Goal: Answer question/provide support

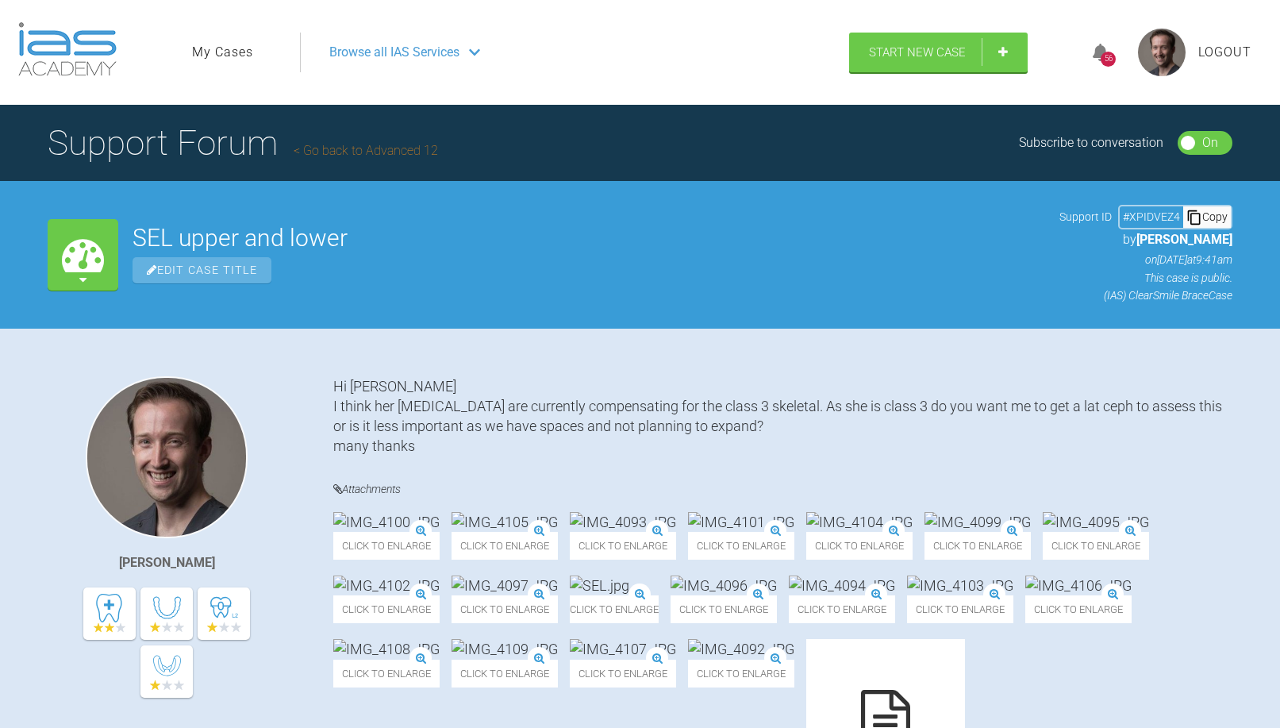
scroll to position [1816, 0]
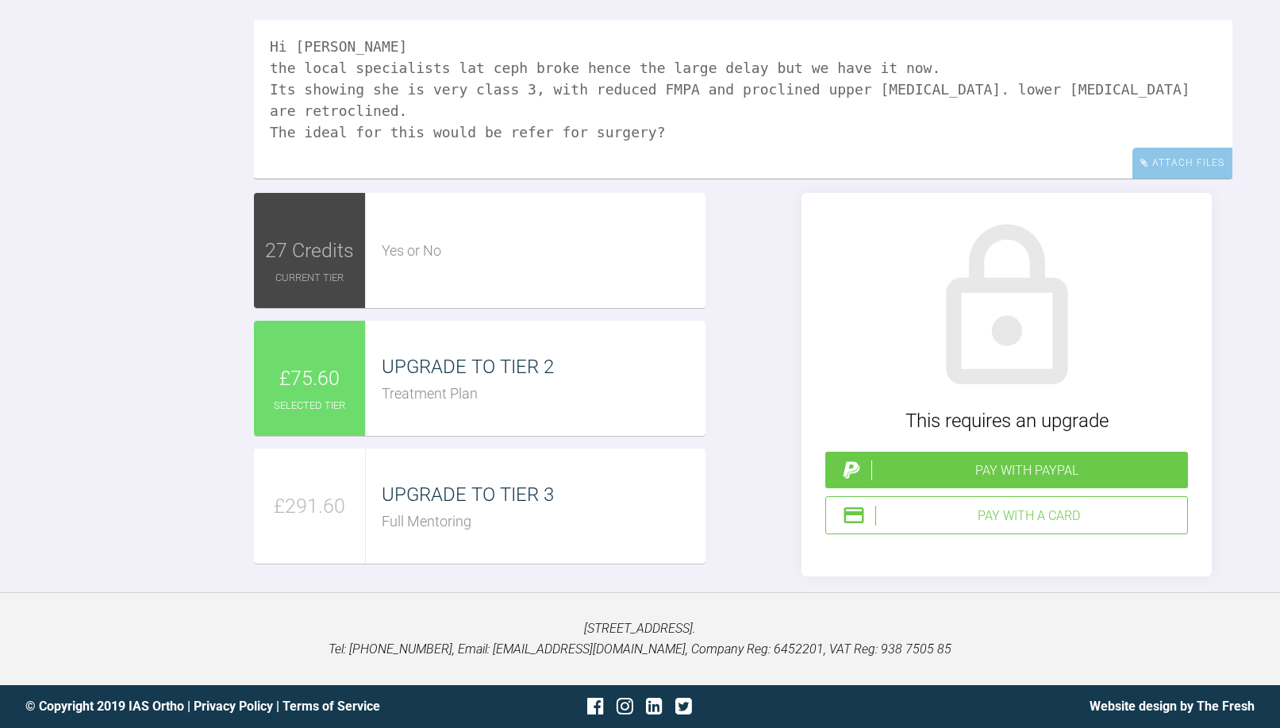
drag, startPoint x: 169, startPoint y: 146, endPoint x: 179, endPoint y: 161, distance: 17.8
click at [169, 146] on div "Reply To [PERSON_NAME] Hi [PERSON_NAME] the local specialists lat ceph broke he…" at bounding box center [640, 259] width 1280 height 634
click at [1160, 79] on textarea "Hi [PERSON_NAME] the local specialists lat ceph broke hence the large delay but…" at bounding box center [743, 99] width 979 height 159
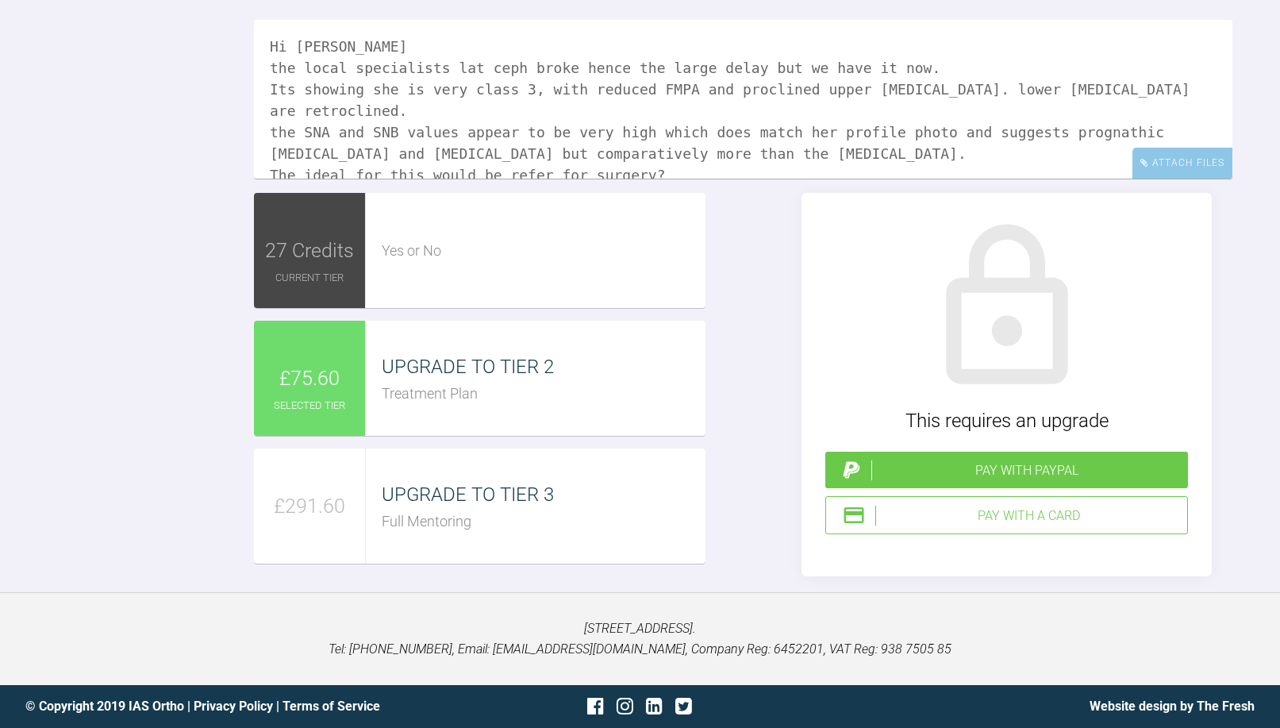
click at [714, 170] on textarea "Hi [PERSON_NAME] the local specialists lat ceph broke hence the large delay but…" at bounding box center [743, 99] width 979 height 159
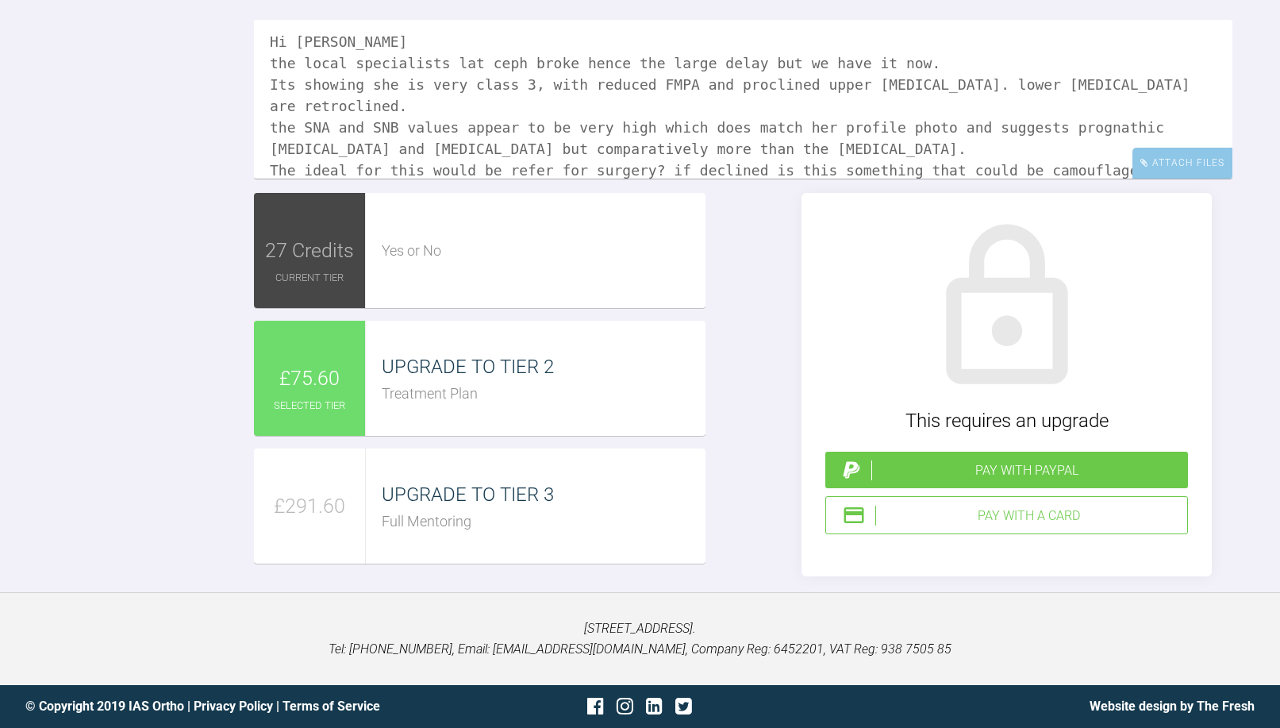
scroll to position [26, 0]
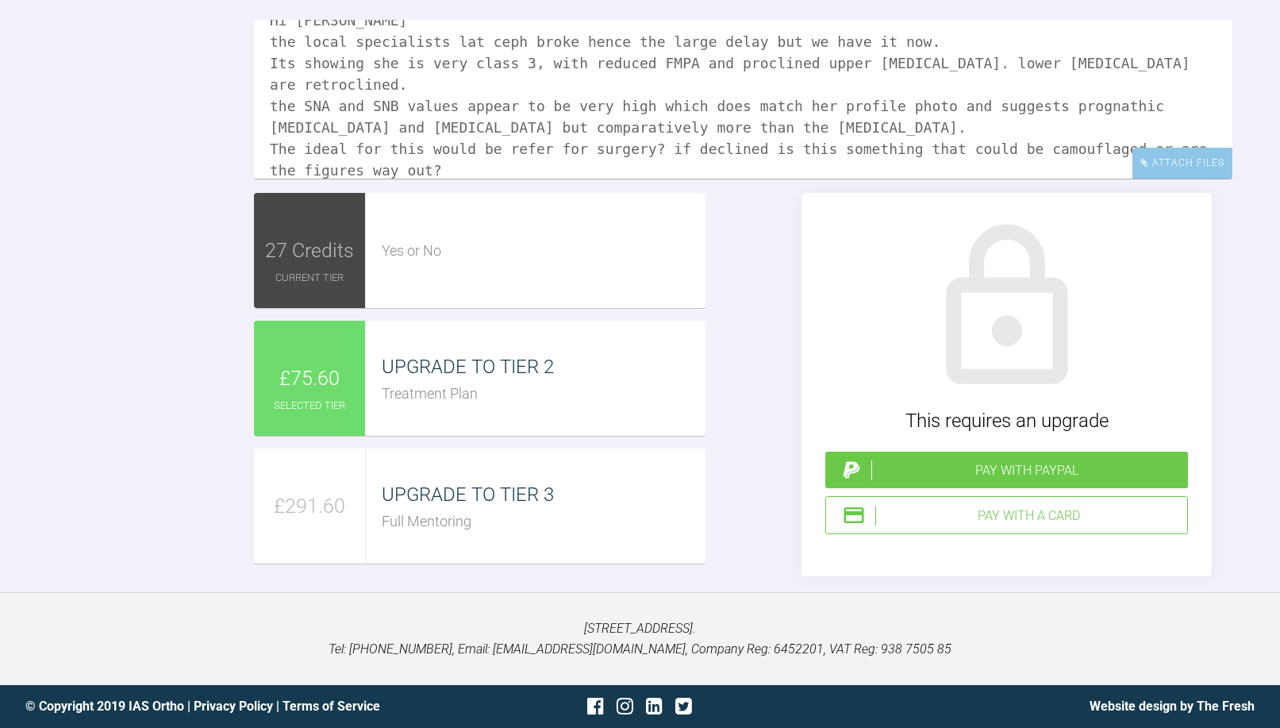
type textarea "Hi [PERSON_NAME] the local specialists lat ceph broke hence the large delay but…"
click at [936, 523] on div "Pay with a Card" at bounding box center [1028, 516] width 306 height 21
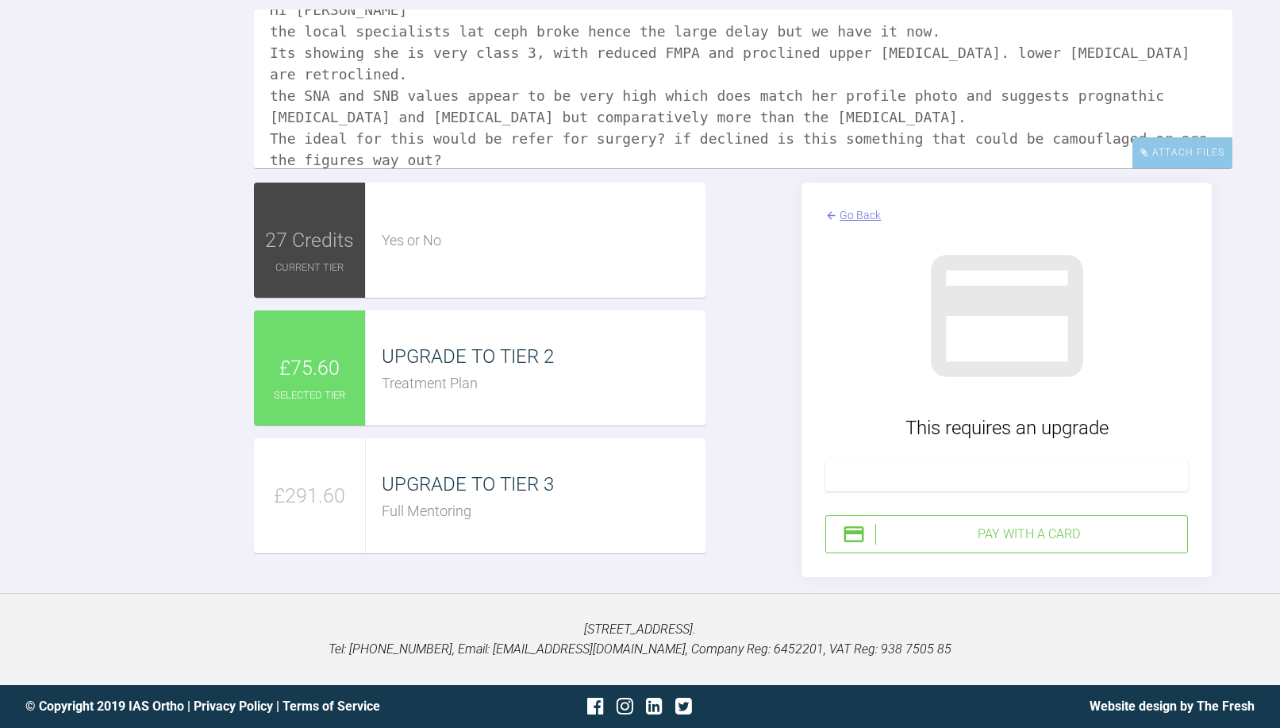
click at [1014, 530] on div "Pay with a Card" at bounding box center [1006, 534] width 363 height 38
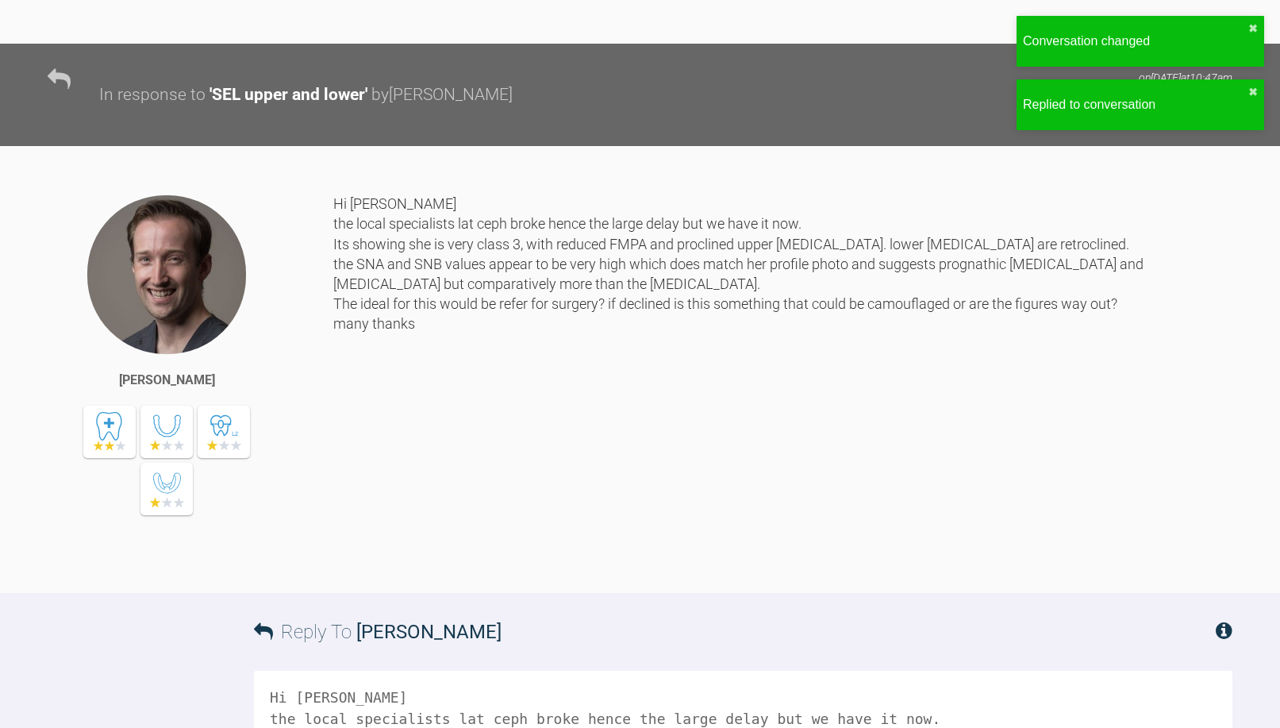
scroll to position [2020, 0]
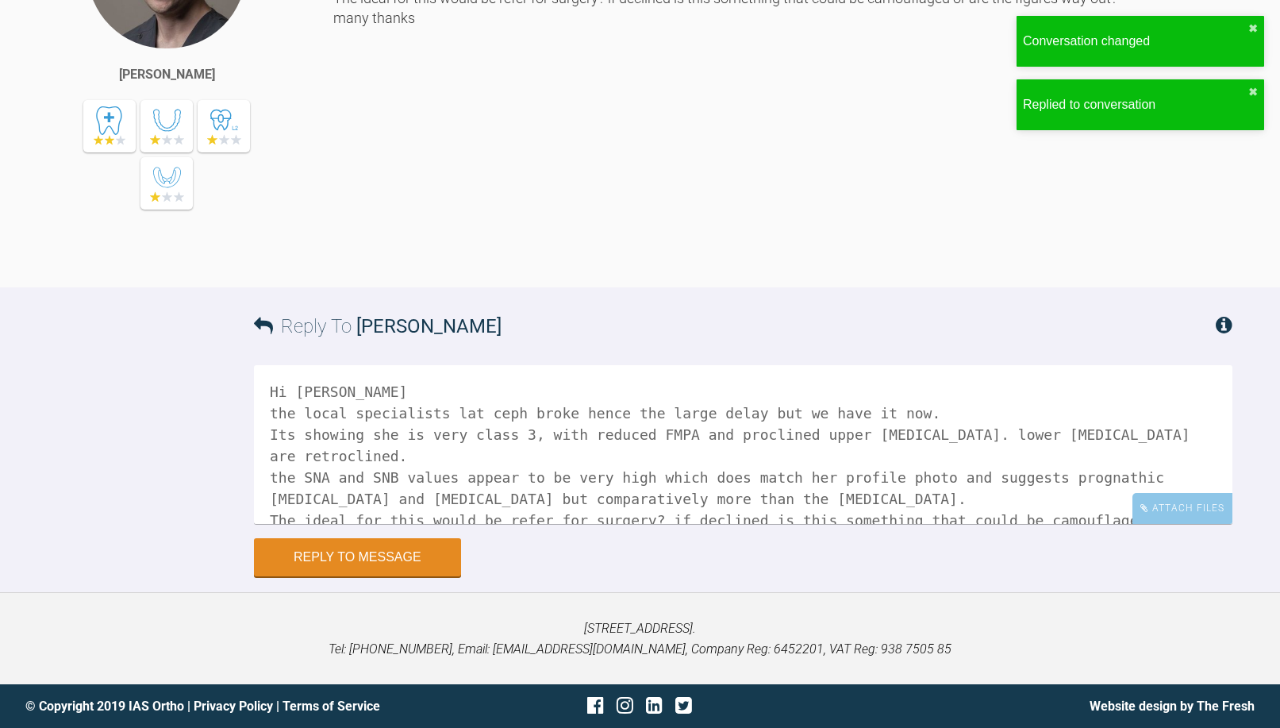
click at [667, 390] on textarea "Hi [PERSON_NAME] the local specialists lat ceph broke hence the large delay but…" at bounding box center [743, 444] width 979 height 159
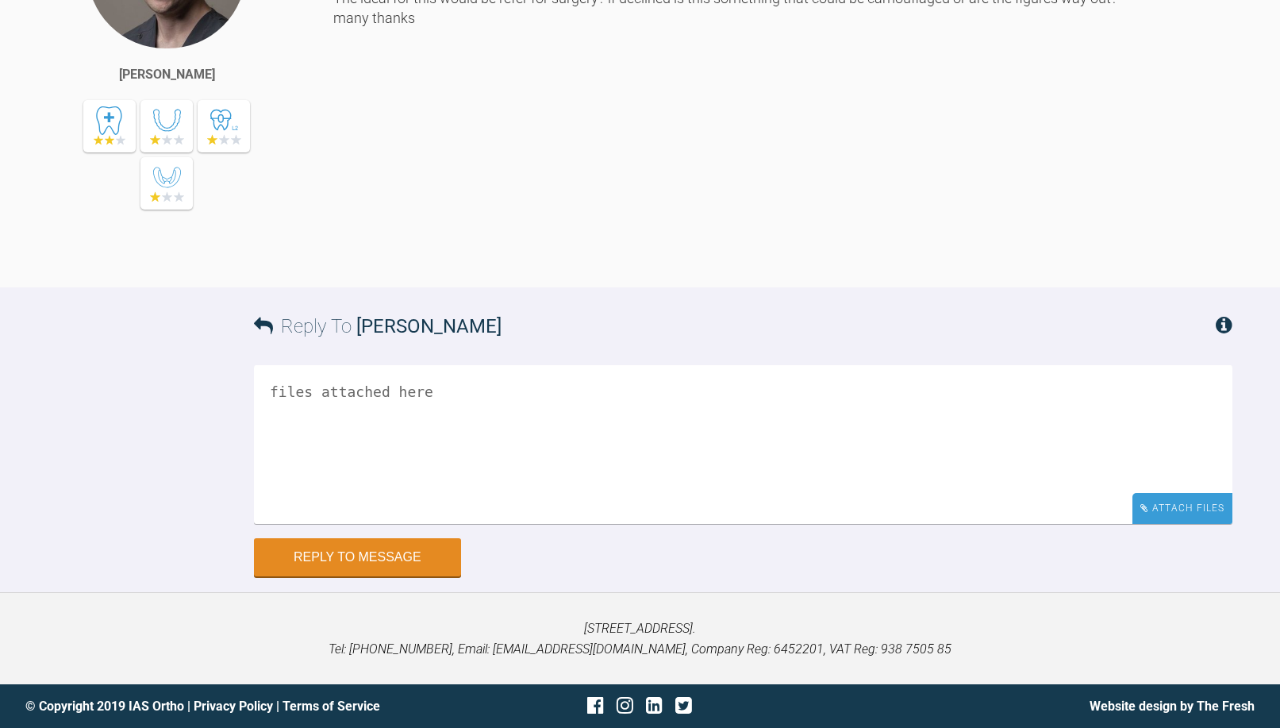
click at [1158, 512] on div "Attach Files" at bounding box center [1183, 508] width 100 height 31
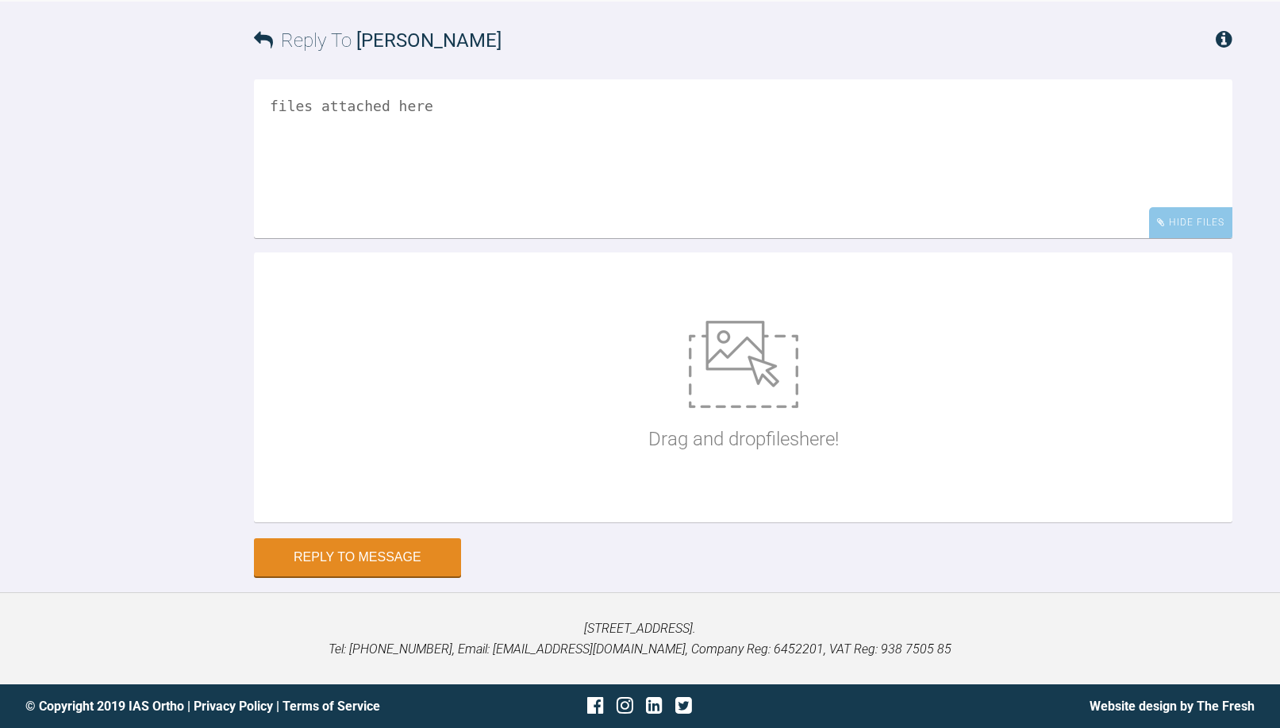
scroll to position [2306, 0]
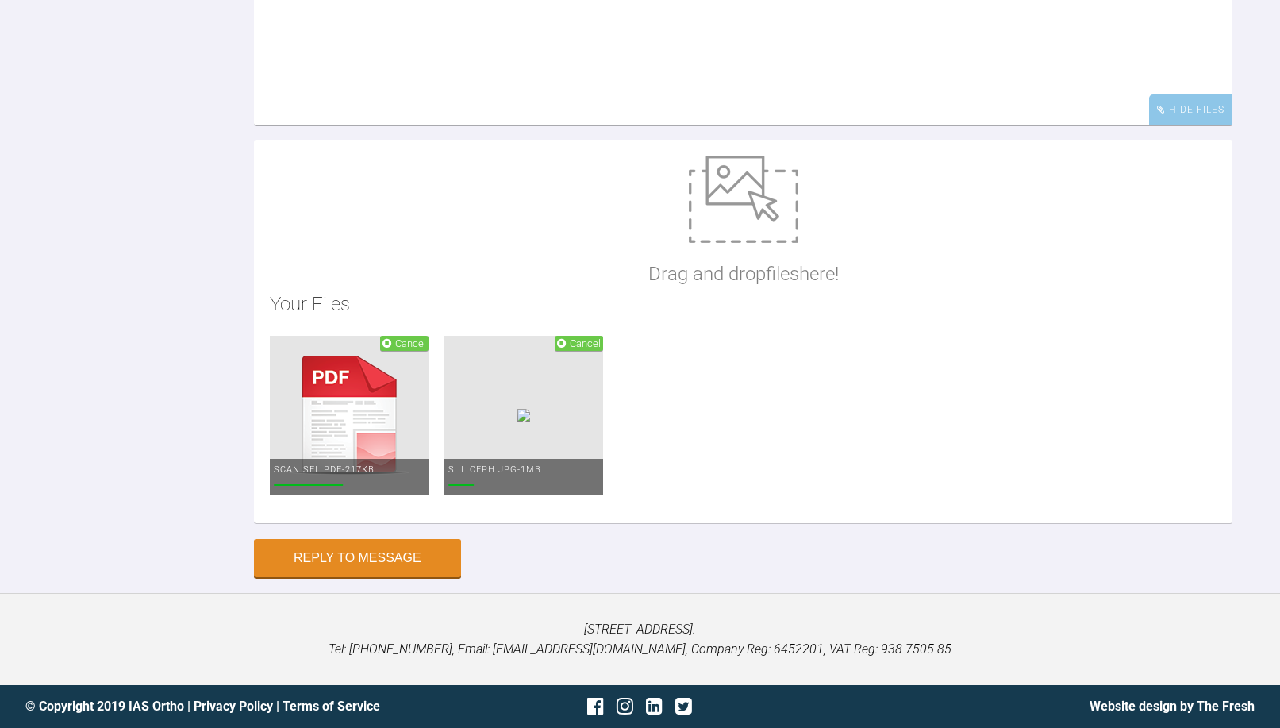
click at [483, 125] on textarea "files attached here" at bounding box center [743, 46] width 979 height 159
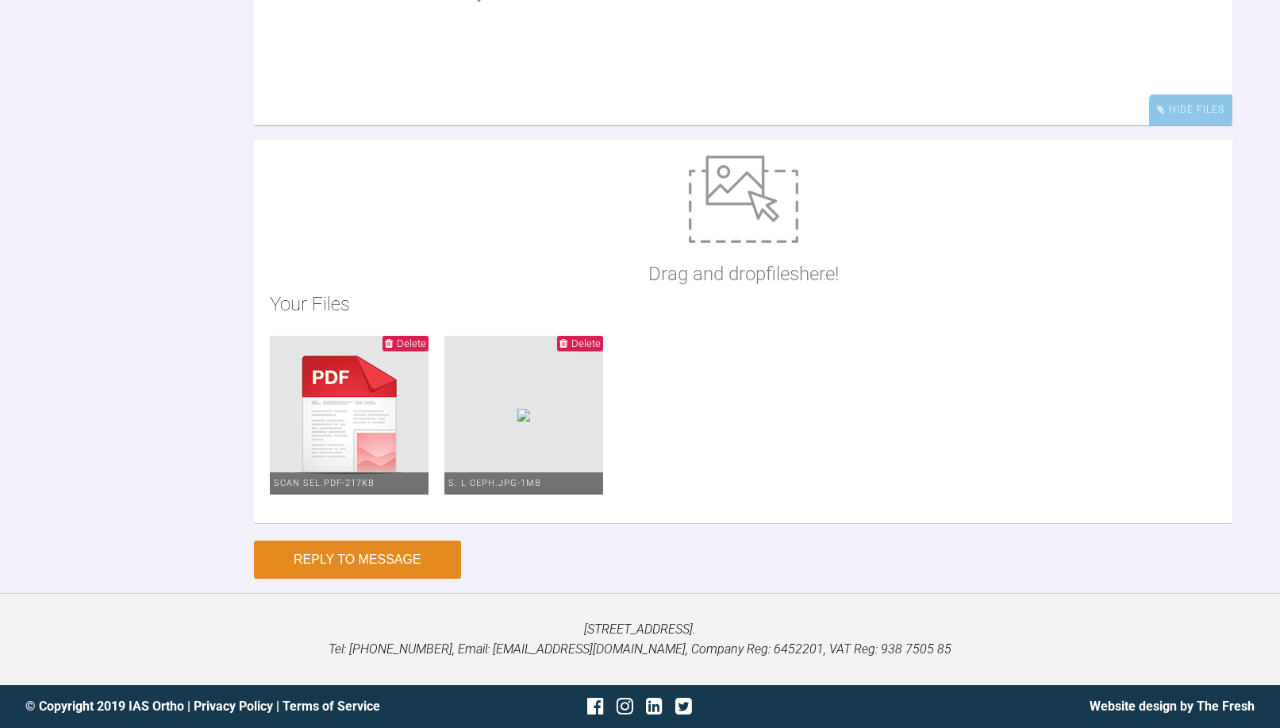
type textarea "files attached here sorry"
click at [356, 579] on button "Reply to Message" at bounding box center [357, 559] width 207 height 38
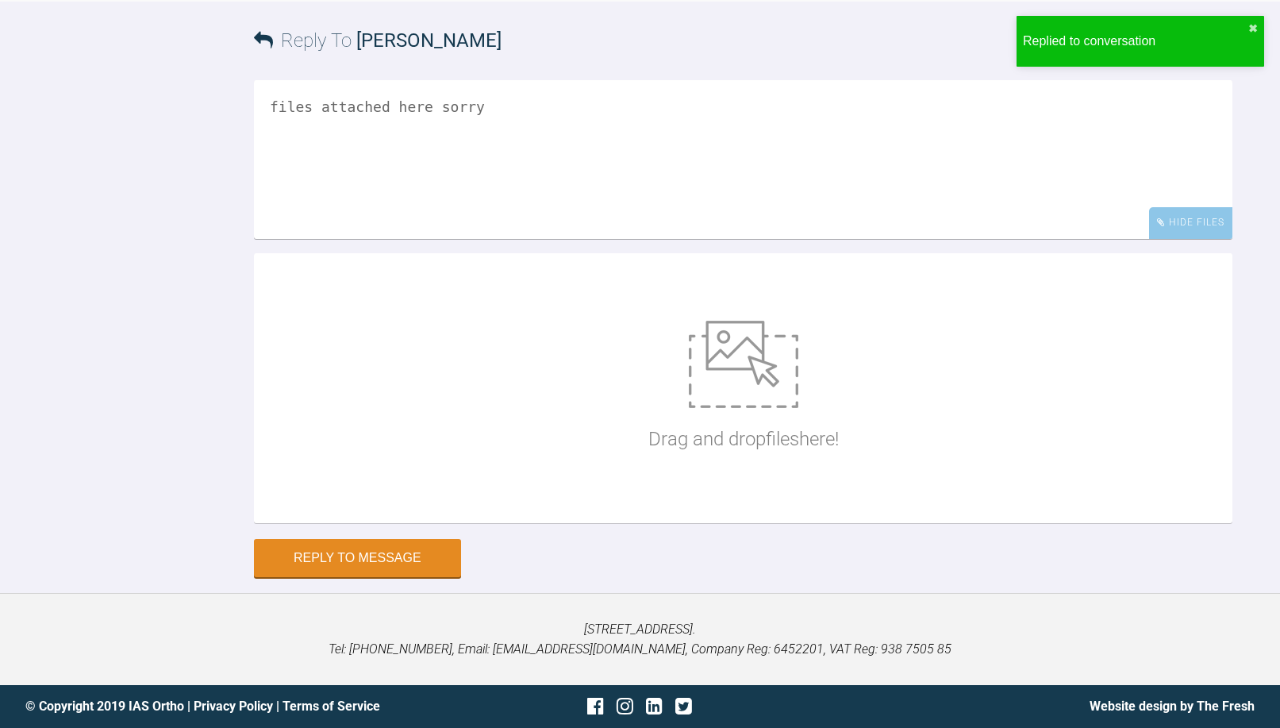
scroll to position [2554, 0]
